Goal: Transaction & Acquisition: Book appointment/travel/reservation

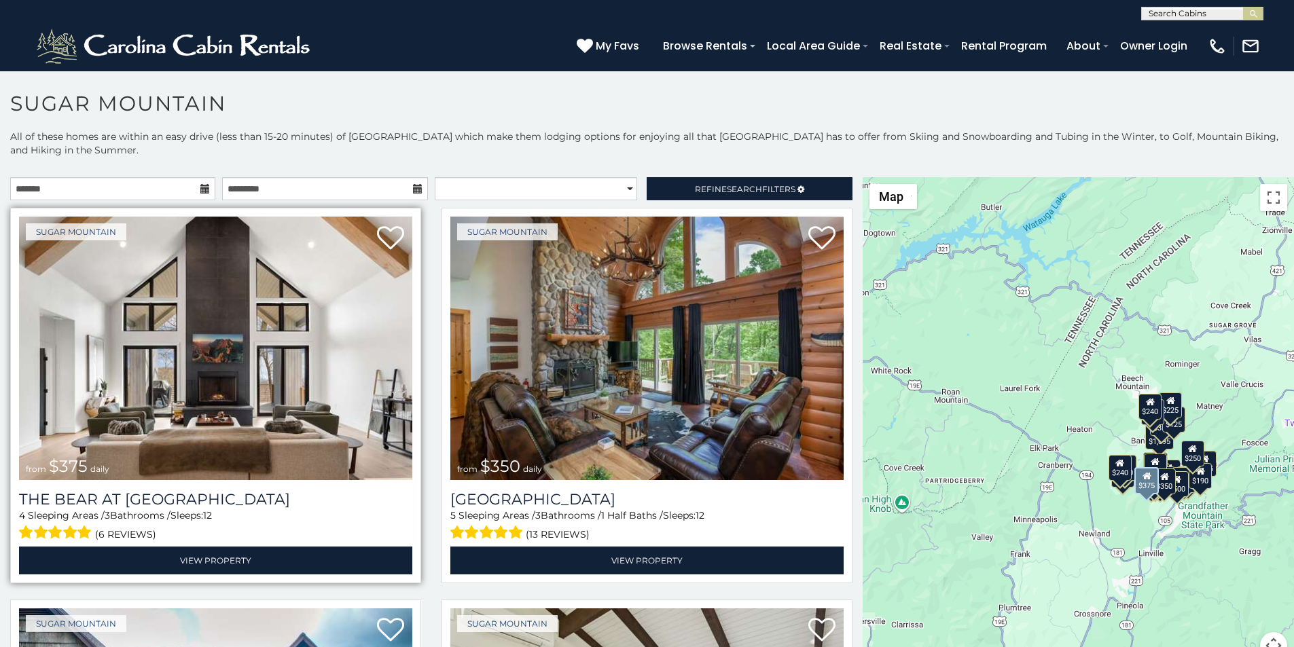
scroll to position [56, 0]
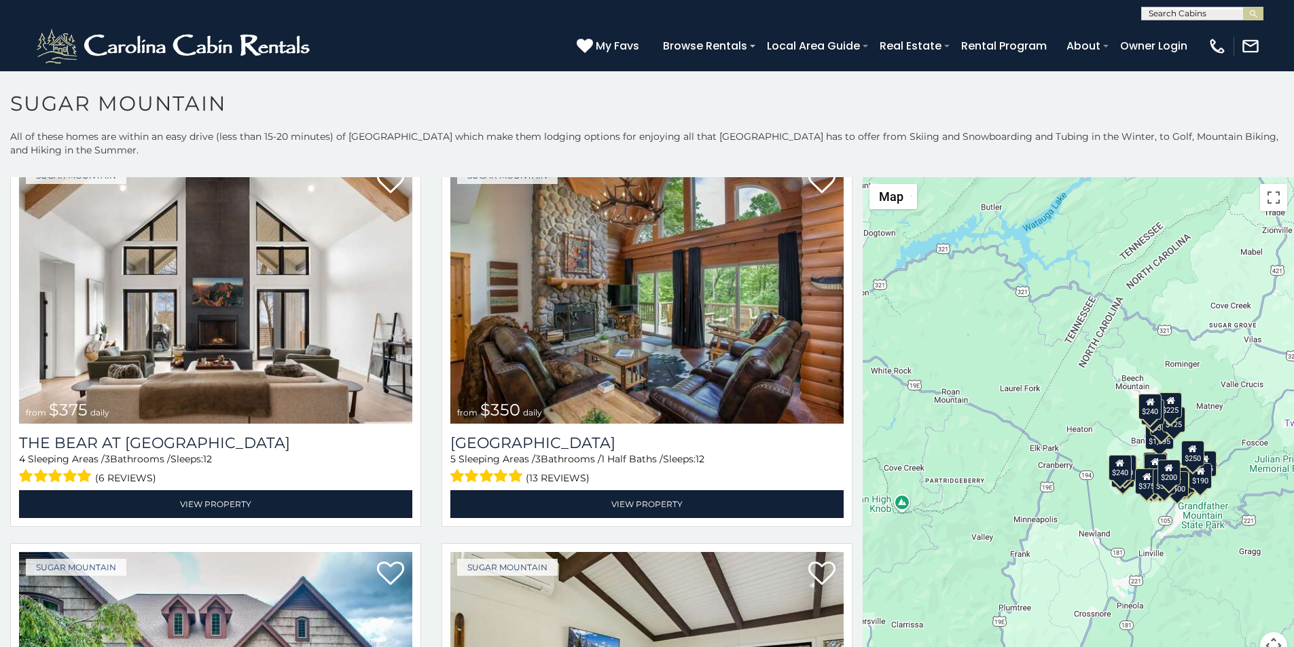
click at [863, 630] on div "$375 $350 $350 $200 $375 $195 $265 $175 $190 $290 $155 $175 $345 $1,095 $195 $2…" at bounding box center [1078, 426] width 431 height 499
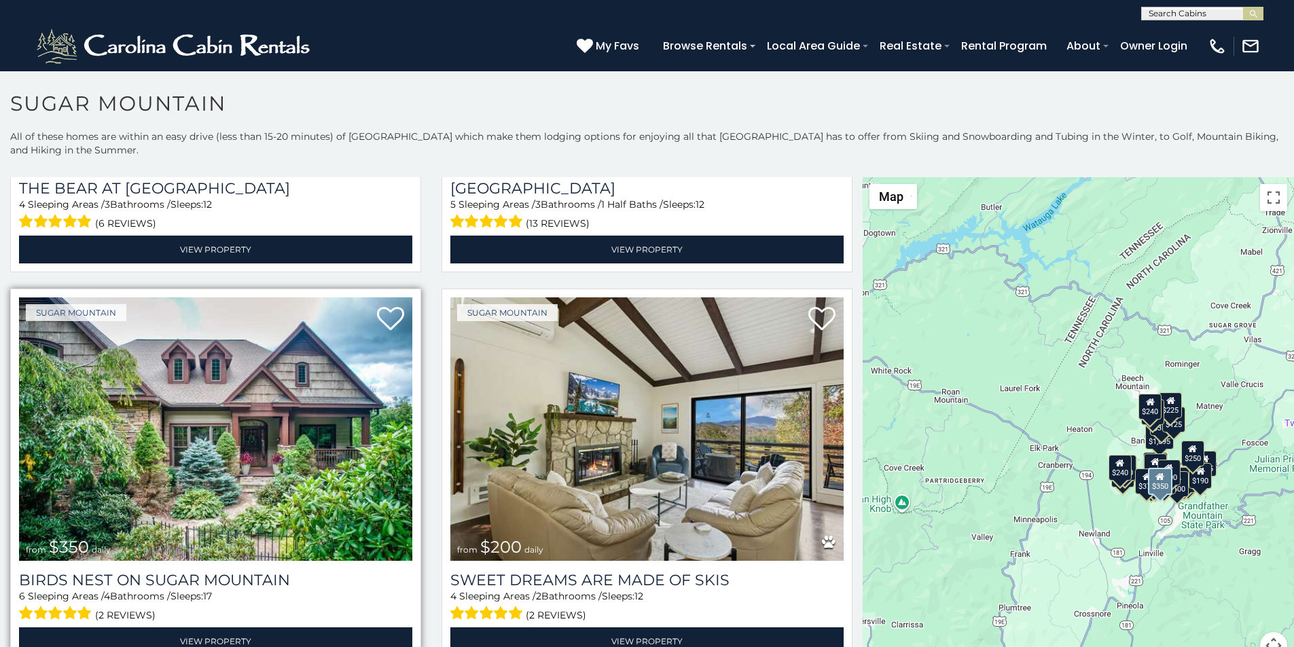
scroll to position [396, 0]
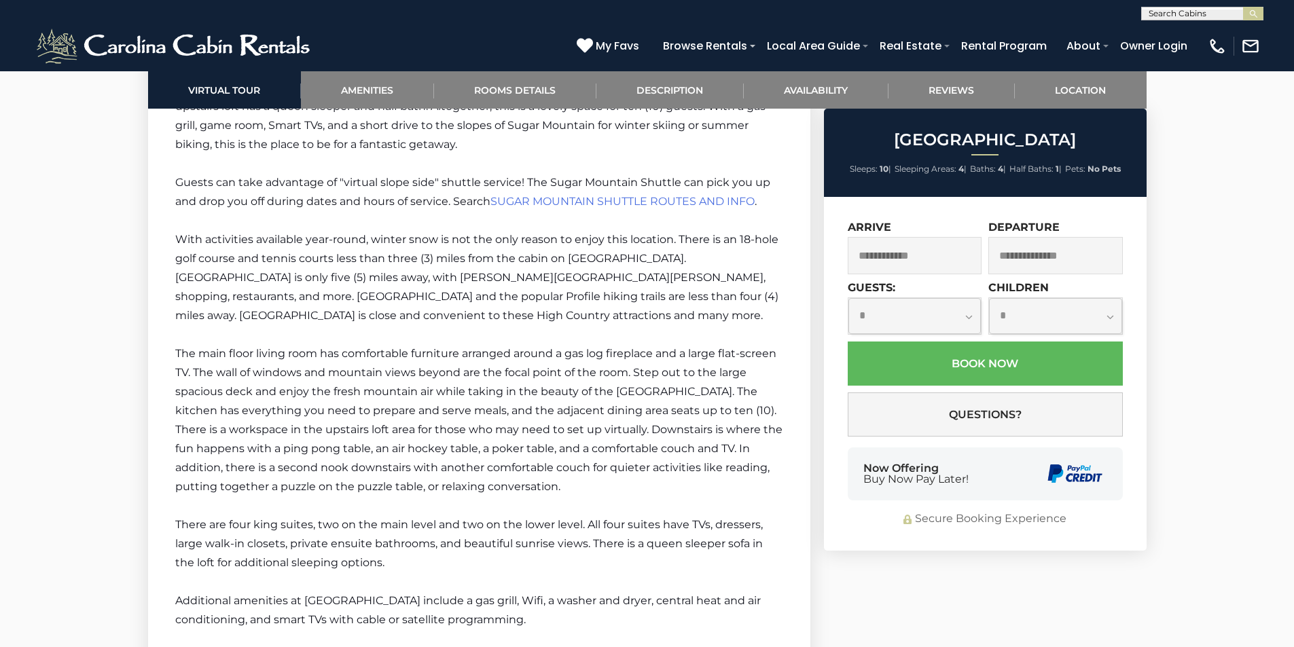
scroll to position [2144, 0]
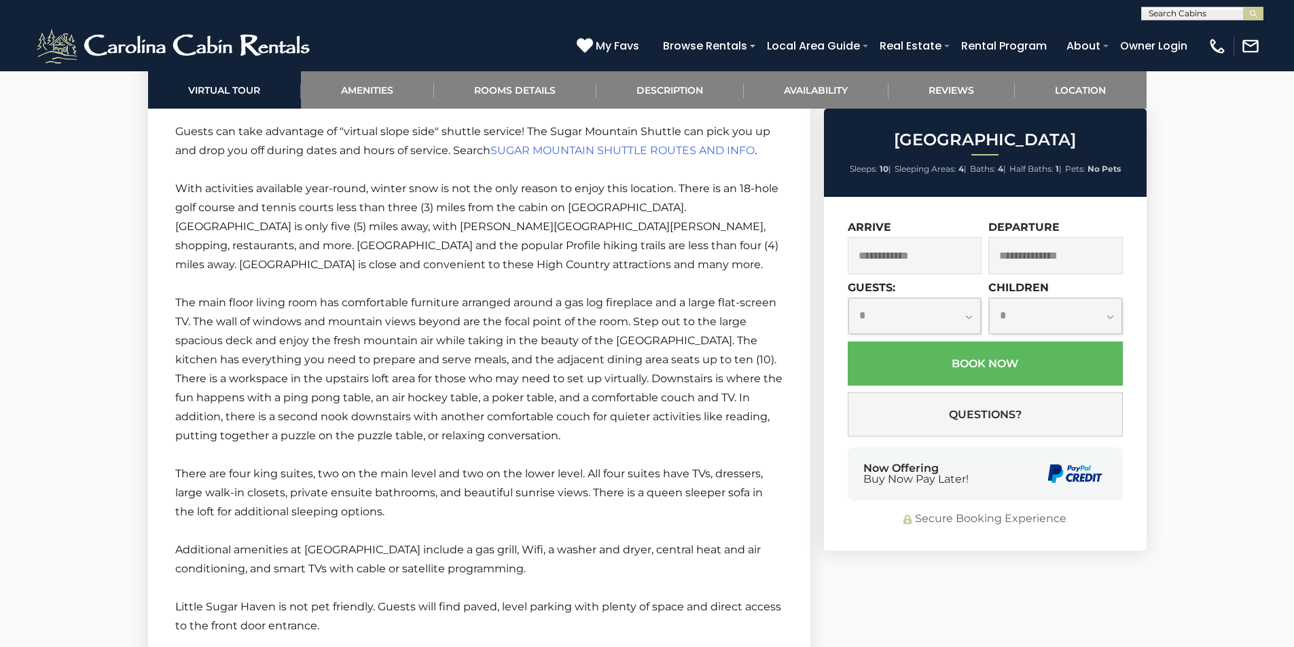
click at [876, 480] on span "Buy Now Pay Later!" at bounding box center [915, 479] width 105 height 11
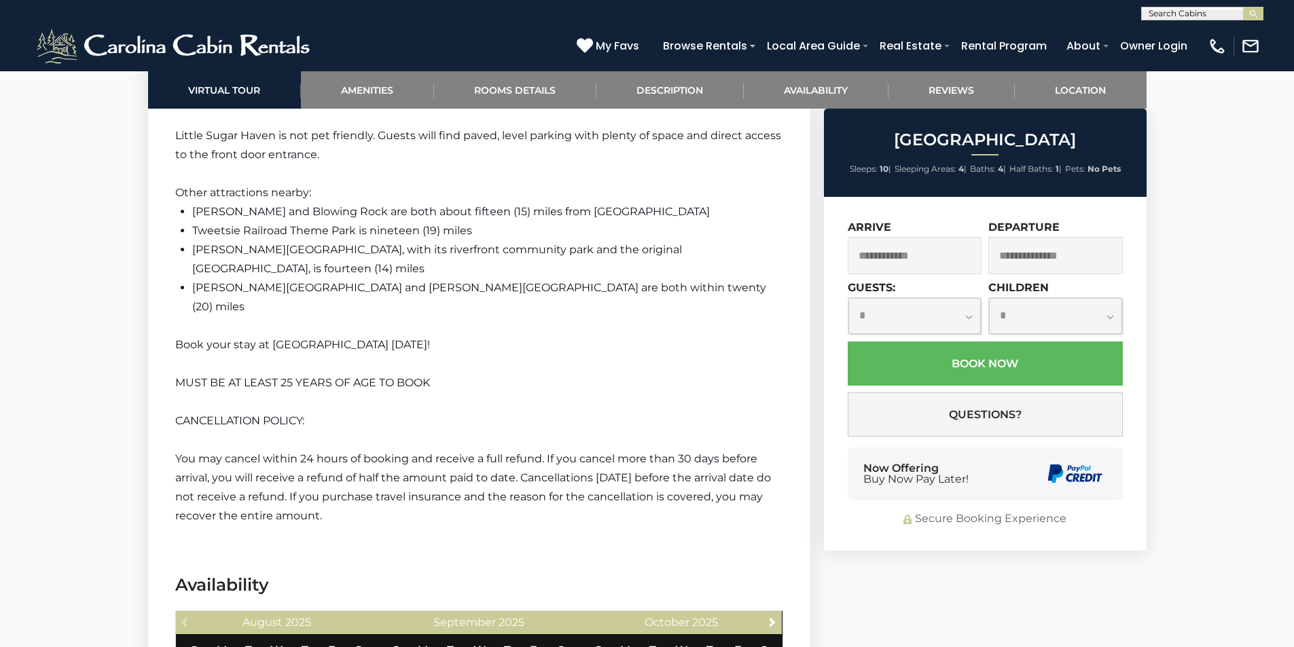
scroll to position [2625, 0]
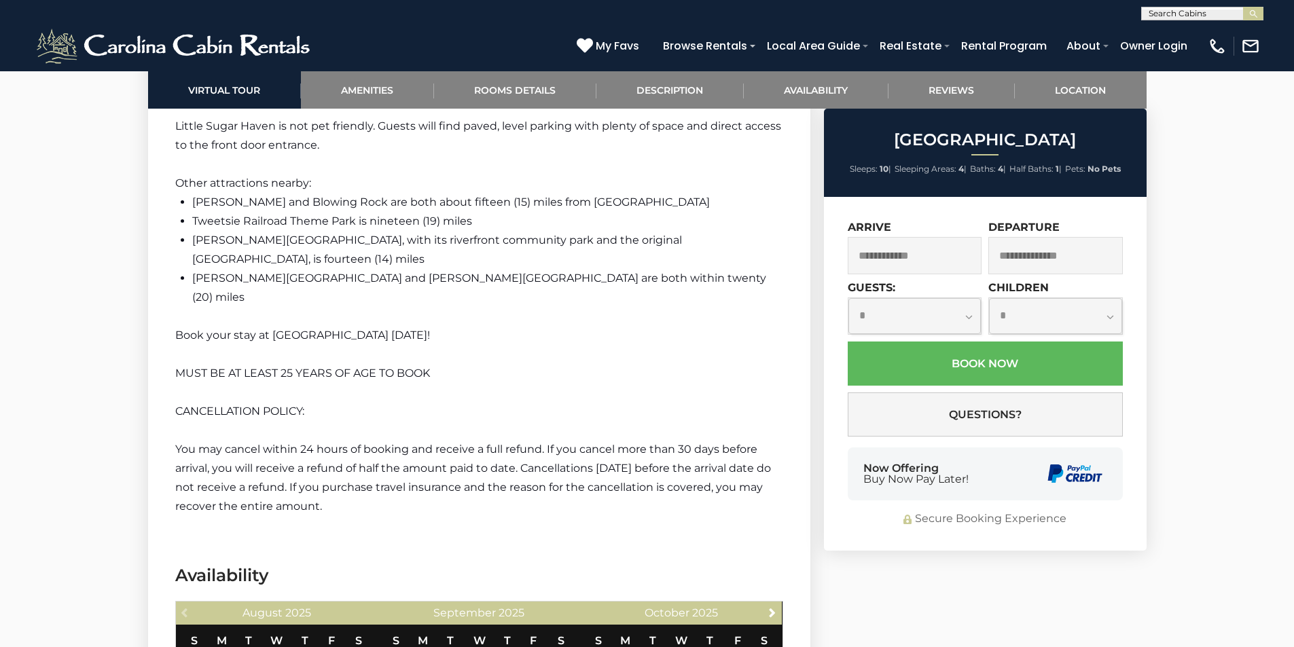
click at [1002, 481] on div "Now Offering Buy Now Pay Later!" at bounding box center [985, 474] width 275 height 53
click at [1007, 499] on div "Now Offering Buy Now Pay Later!" at bounding box center [985, 474] width 275 height 53
click at [824, 506] on div "**********" at bounding box center [985, 374] width 323 height 354
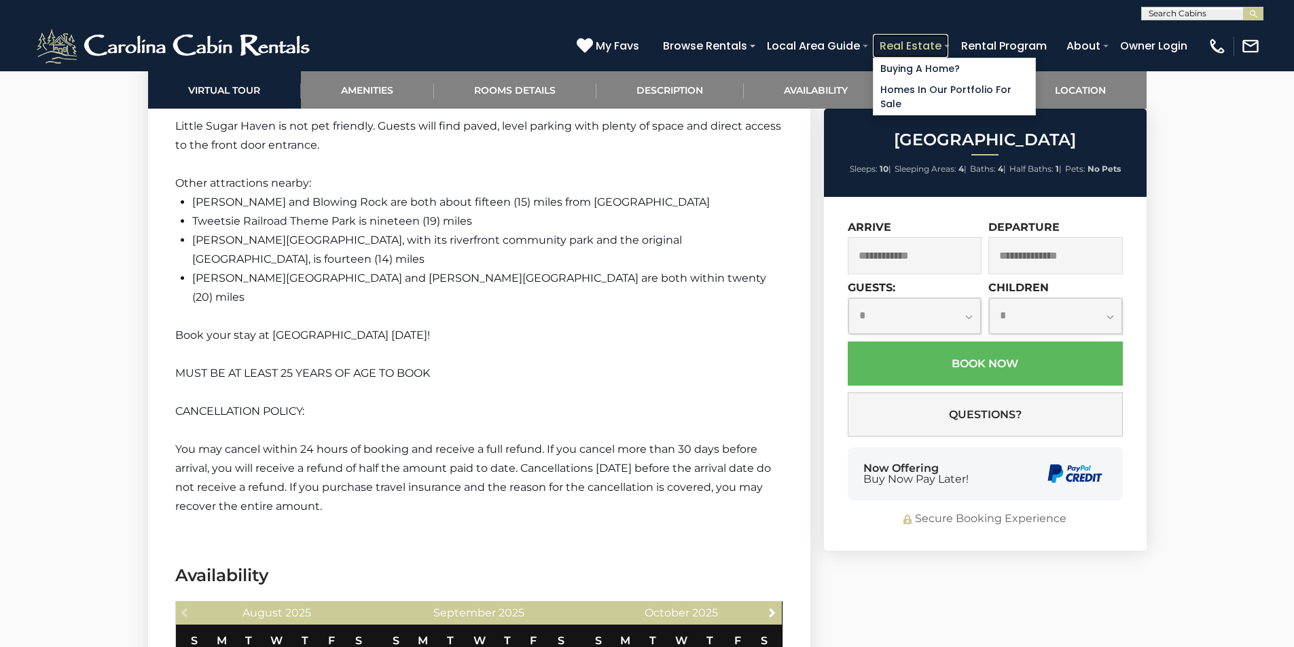
click at [948, 39] on link "Real Estate" at bounding box center [910, 46] width 75 height 24
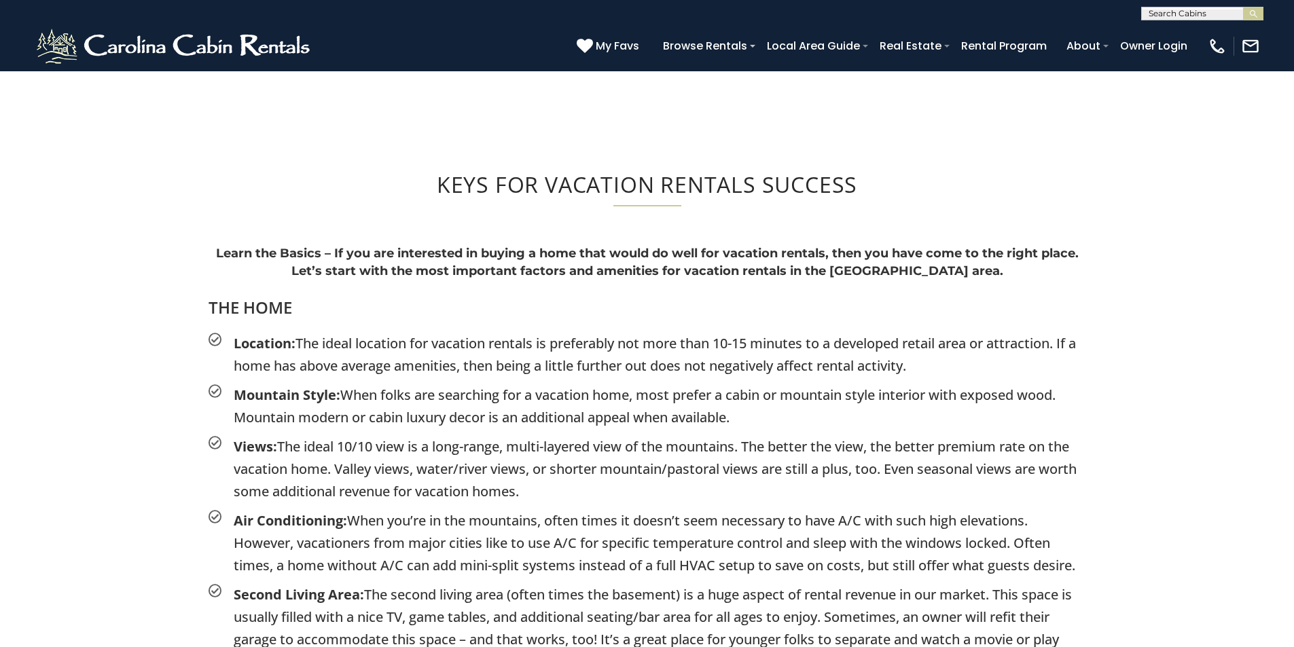
scroll to position [1330, 0]
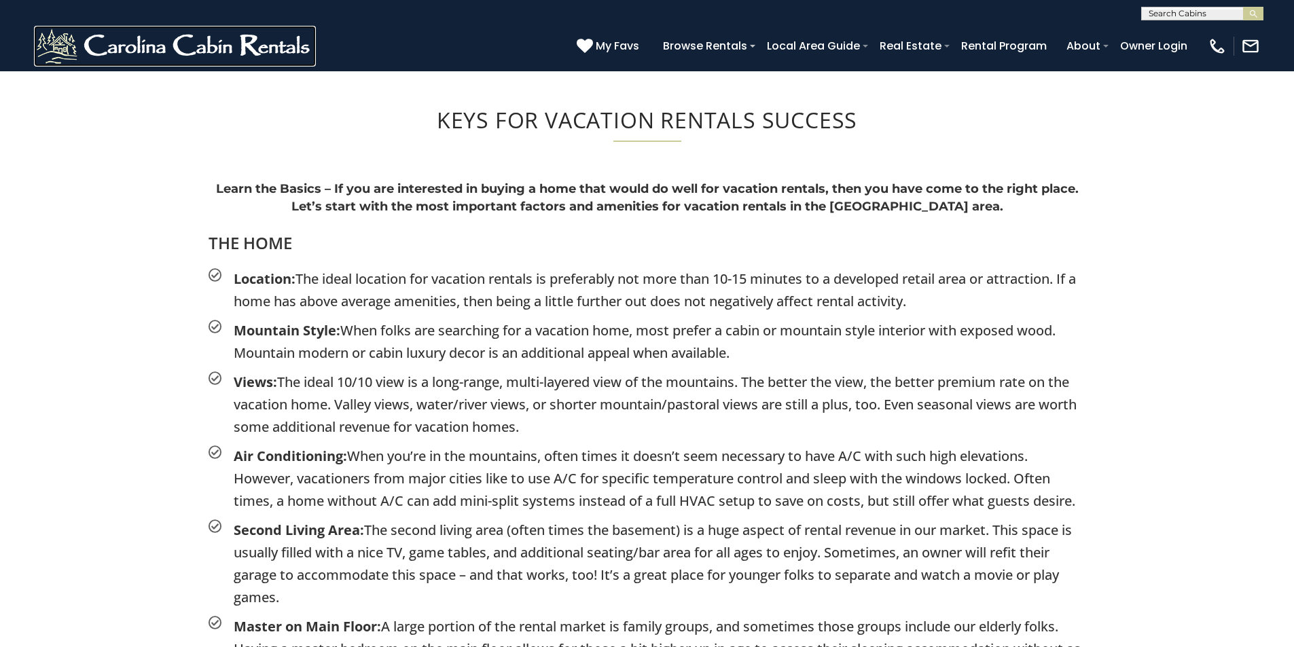
click at [65, 38] on img at bounding box center [175, 46] width 282 height 41
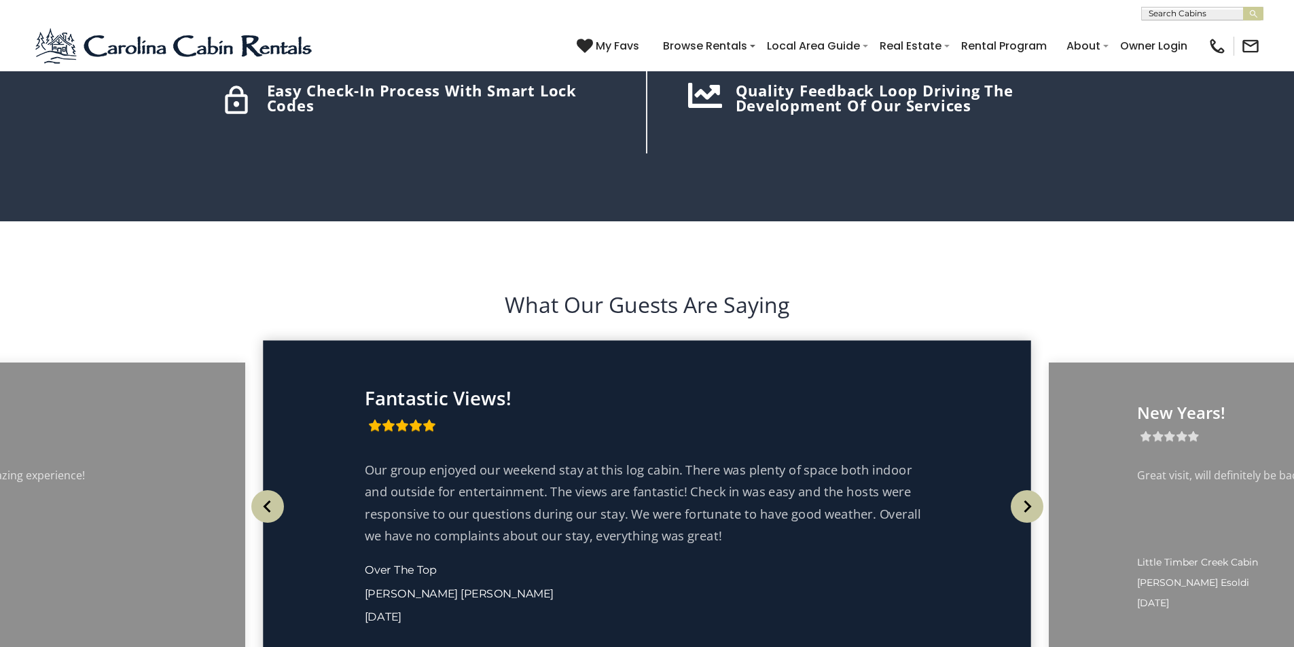
scroll to position [2378, 0]
